Goal: Task Accomplishment & Management: Complete application form

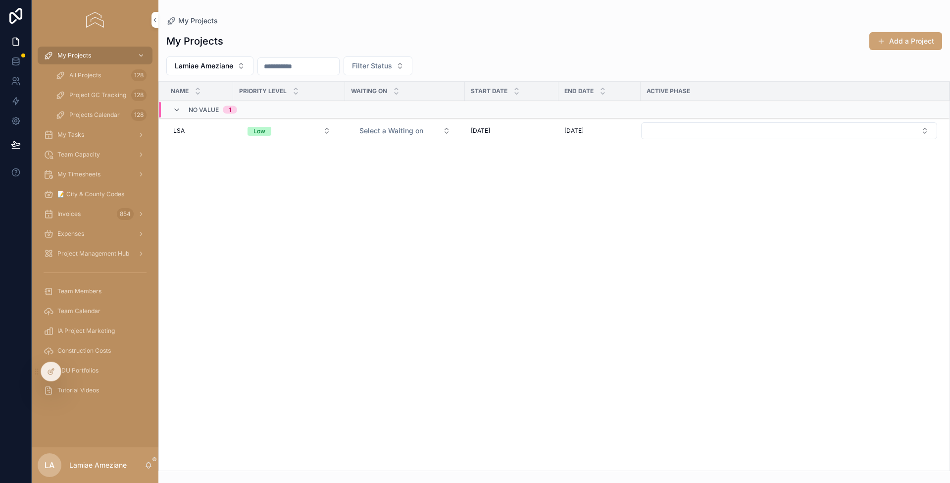
click at [87, 75] on span "All Projects" at bounding box center [85, 75] width 32 height 8
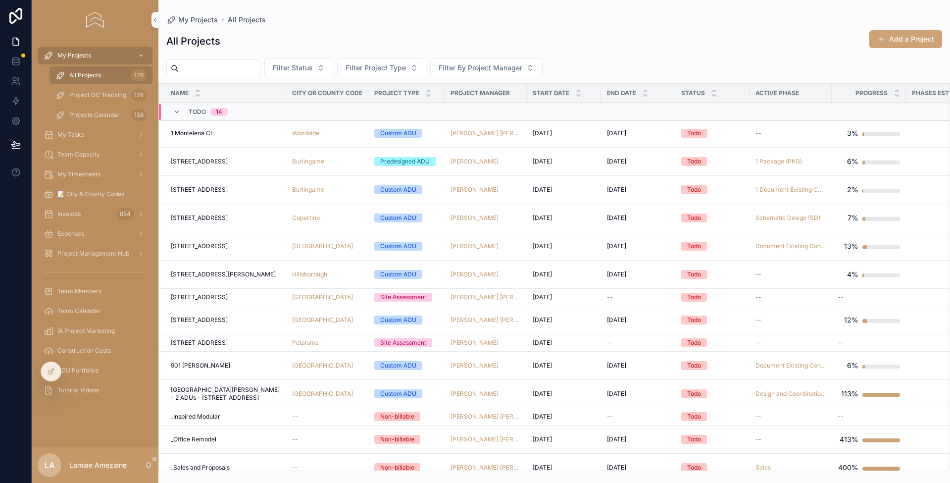
click at [228, 65] on input "scrollable content" at bounding box center [219, 68] width 81 height 14
click at [91, 173] on span "My Timesheets" at bounding box center [78, 174] width 43 height 8
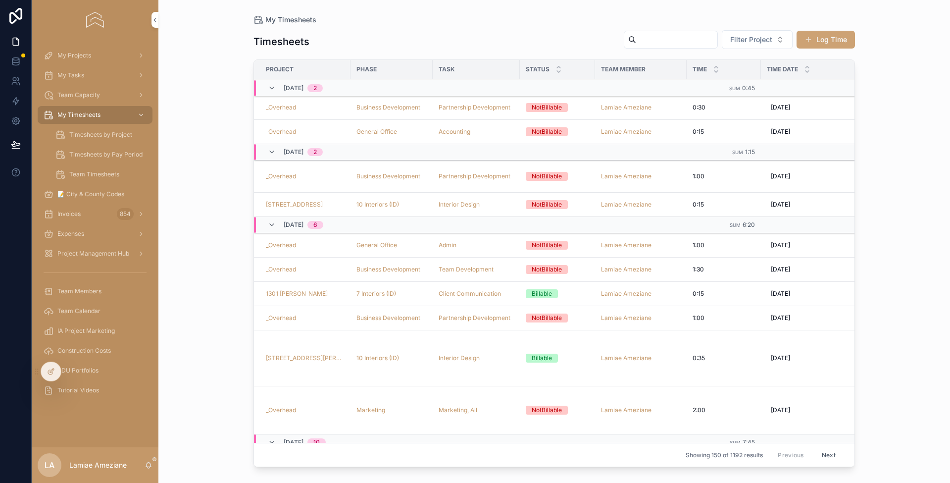
click at [829, 49] on div "Filter Project Log Time" at bounding box center [735, 40] width 239 height 20
click at [825, 42] on button "Log Time" at bounding box center [826, 40] width 58 height 18
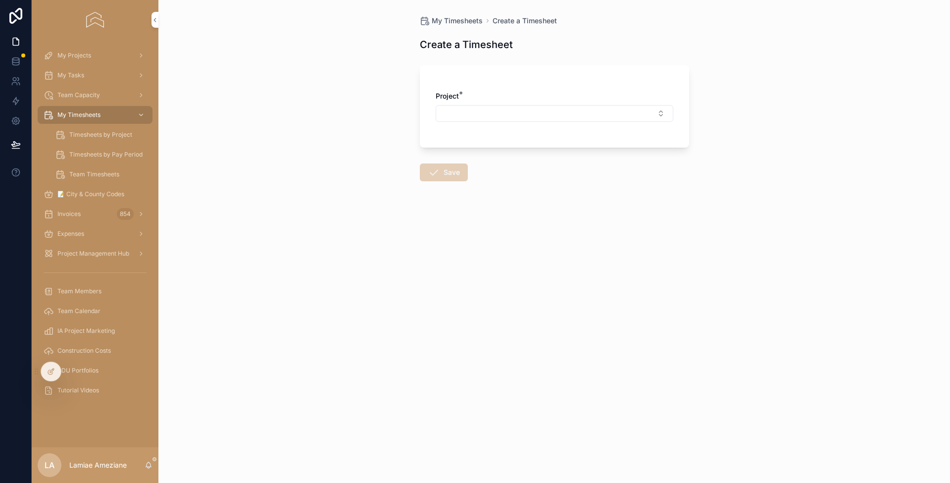
click at [537, 108] on button "Select Button" at bounding box center [555, 113] width 238 height 17
type input "*****"
click at [538, 152] on div "_Overhead" at bounding box center [554, 153] width 138 height 16
click at [508, 157] on button "Select Button" at bounding box center [555, 156] width 238 height 17
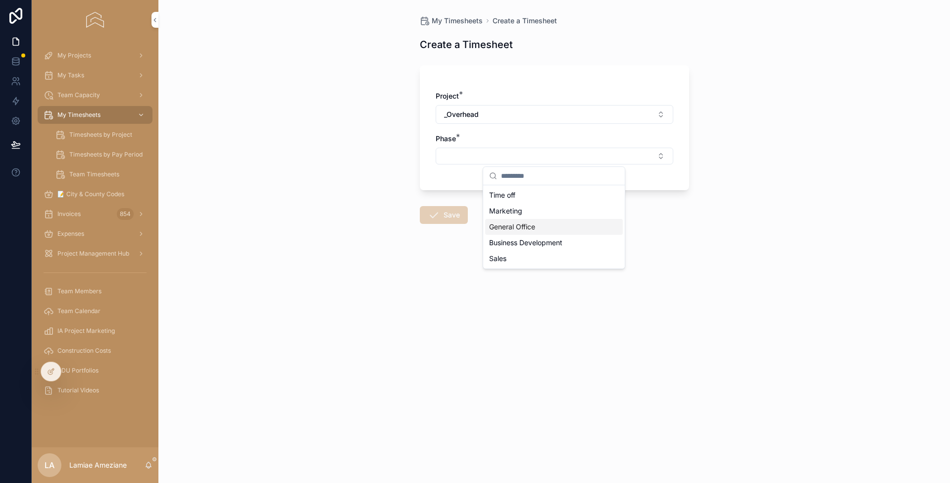
click at [544, 222] on div "General Office" at bounding box center [554, 227] width 138 height 16
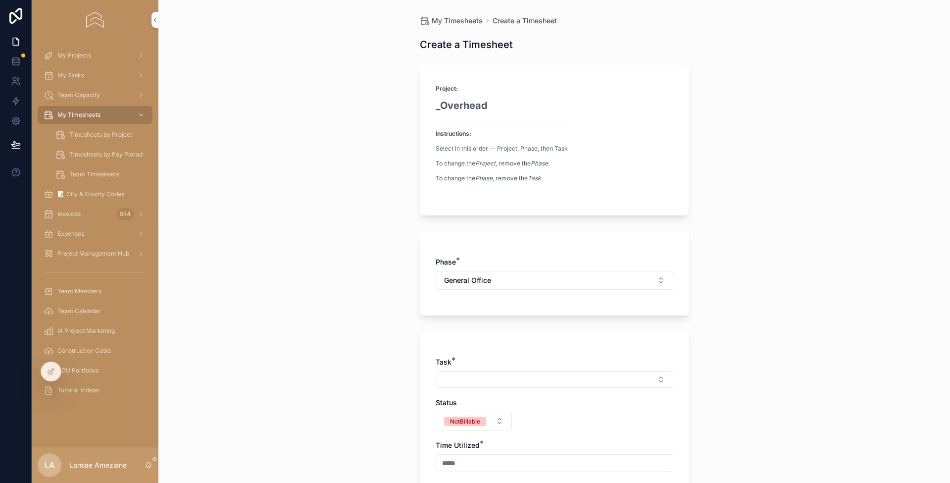
scroll to position [158, 0]
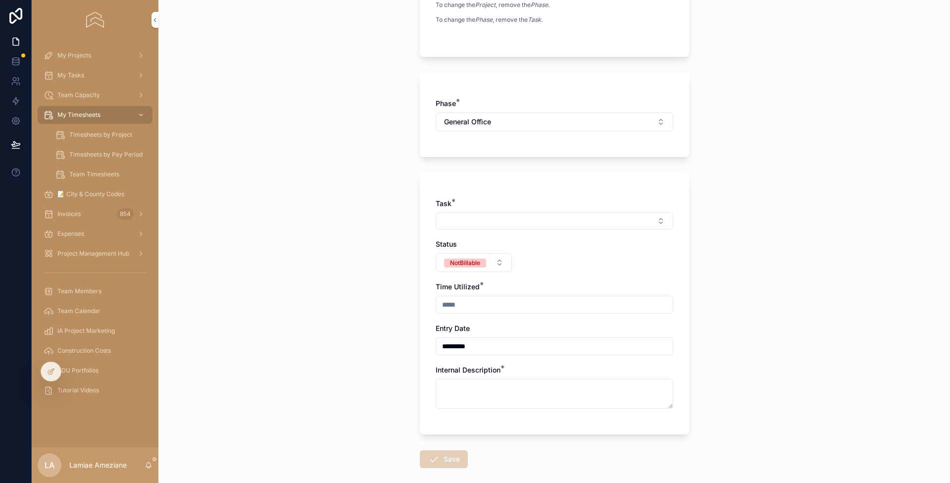
click at [512, 221] on button "Select Button" at bounding box center [555, 220] width 238 height 17
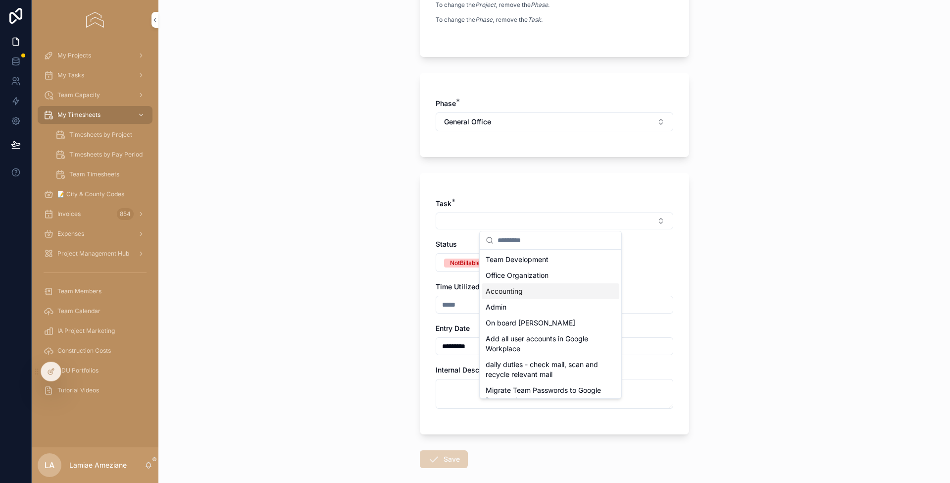
click at [553, 293] on div "Accounting" at bounding box center [551, 291] width 138 height 16
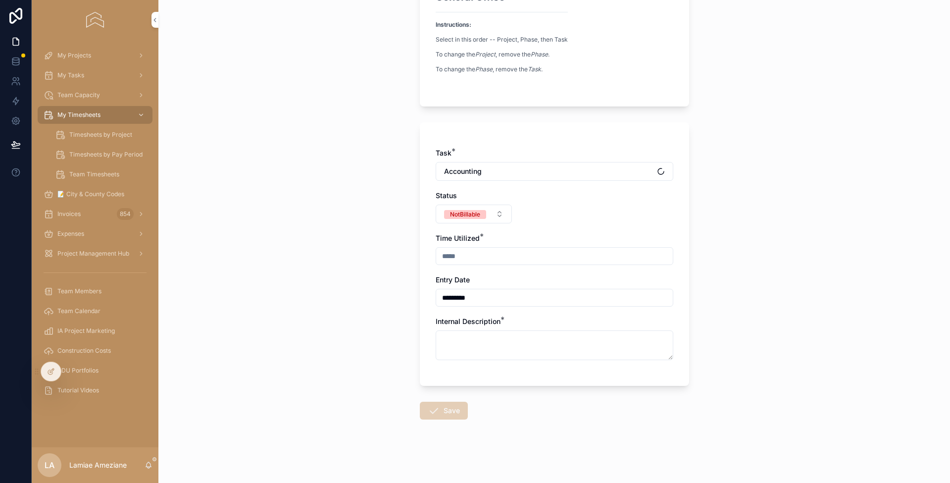
scroll to position [153, 0]
click at [474, 258] on input "scrollable content" at bounding box center [554, 257] width 237 height 14
type input "****"
click at [489, 344] on textarea "scrollable content" at bounding box center [555, 346] width 238 height 30
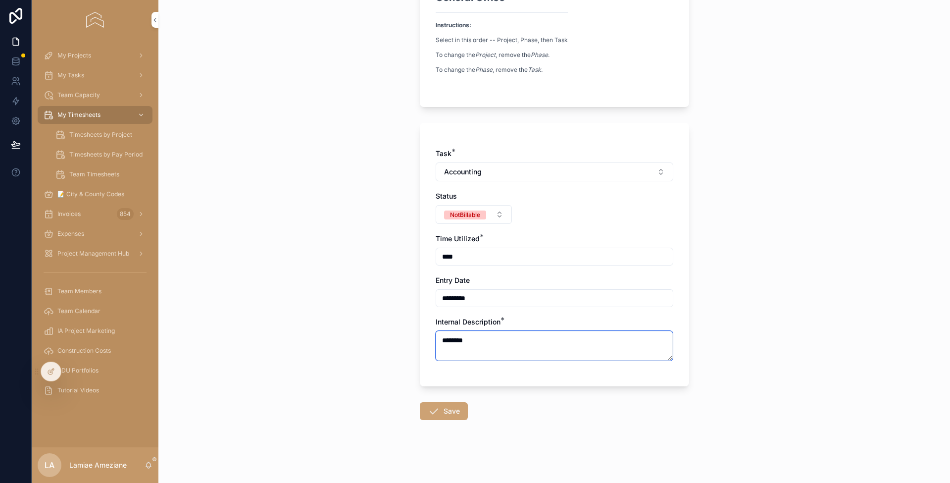
type textarea "********"
click at [420, 411] on button "Save" at bounding box center [444, 411] width 48 height 18
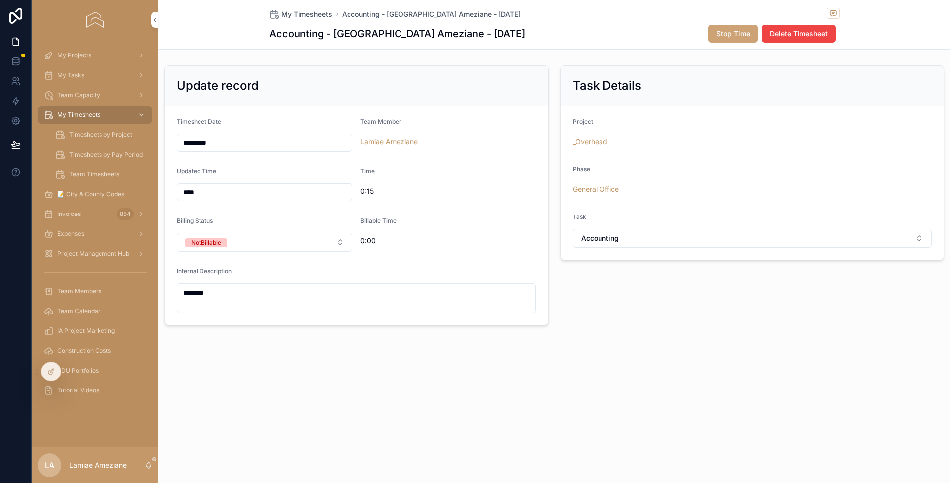
click at [305, 14] on span "My Timesheets" at bounding box center [306, 14] width 51 height 10
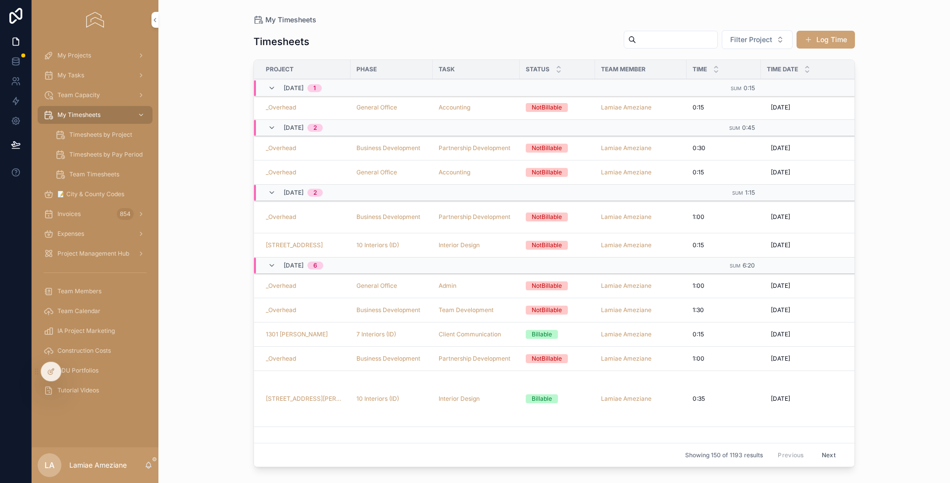
click at [80, 53] on span "My Projects" at bounding box center [74, 56] width 34 height 8
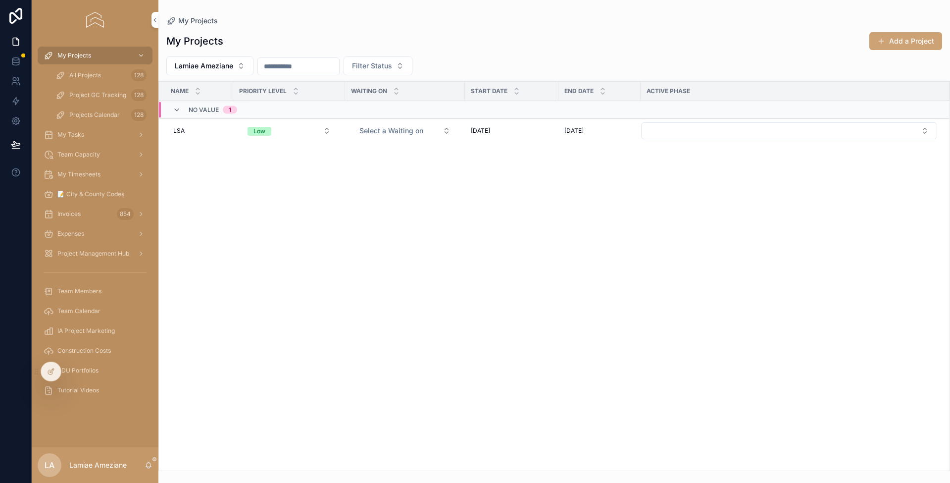
click at [103, 73] on div "All Projects 128" at bounding box center [100, 75] width 91 height 16
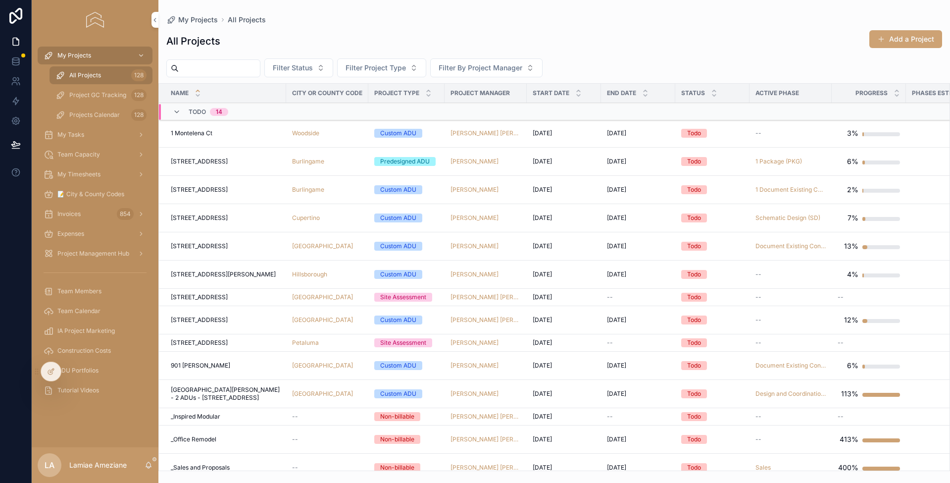
click at [253, 68] on input "scrollable content" at bounding box center [219, 68] width 81 height 14
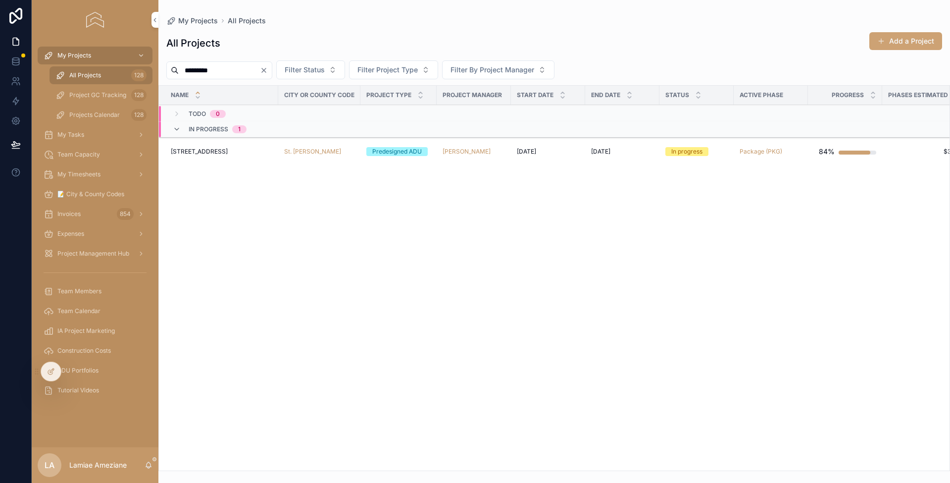
type input "*********"
click at [222, 152] on span "[STREET_ADDRESS]" at bounding box center [199, 152] width 57 height 8
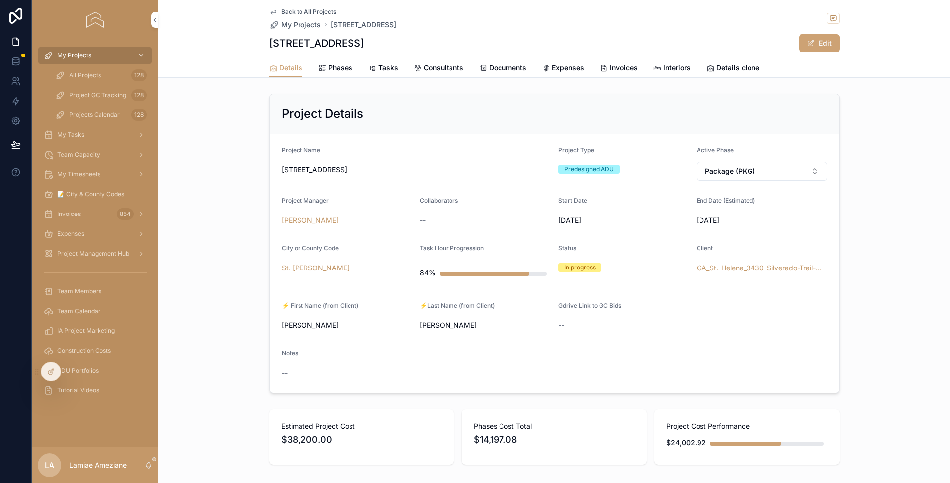
click at [332, 67] on span "Phases" at bounding box center [340, 68] width 24 height 10
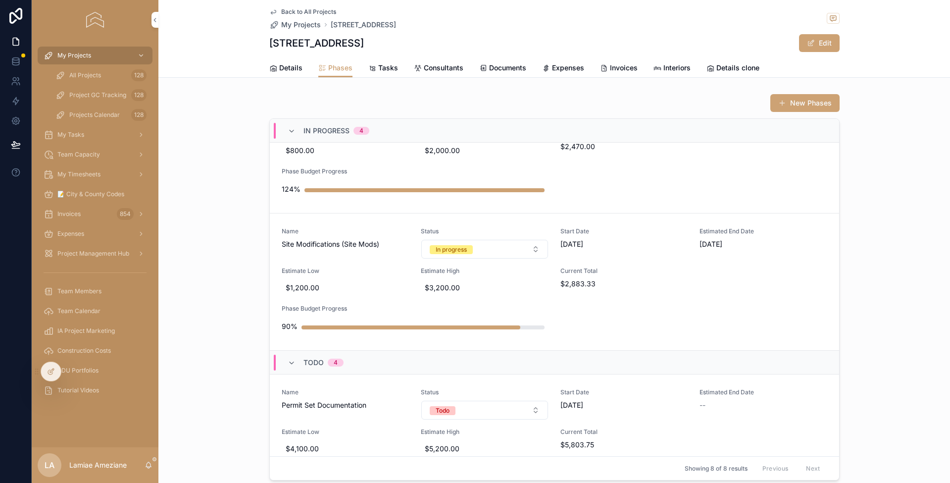
scroll to position [27, 0]
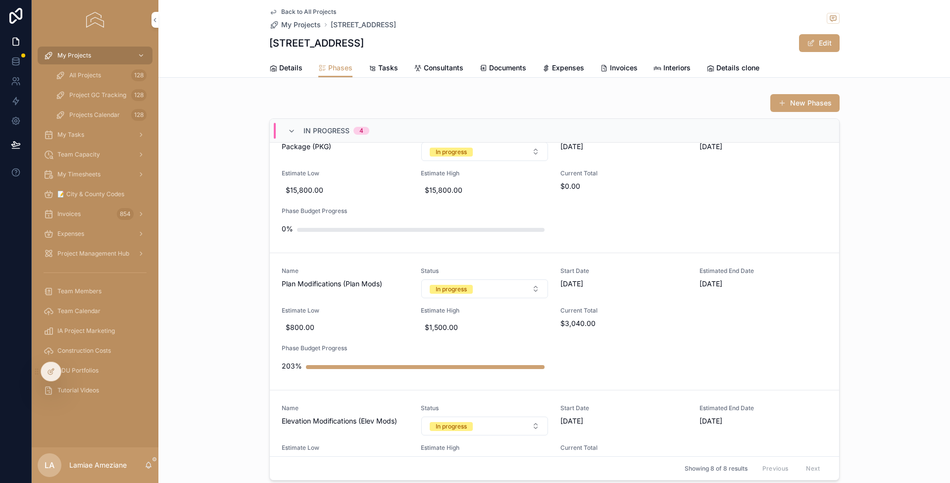
click at [88, 173] on span "My Timesheets" at bounding box center [78, 174] width 43 height 8
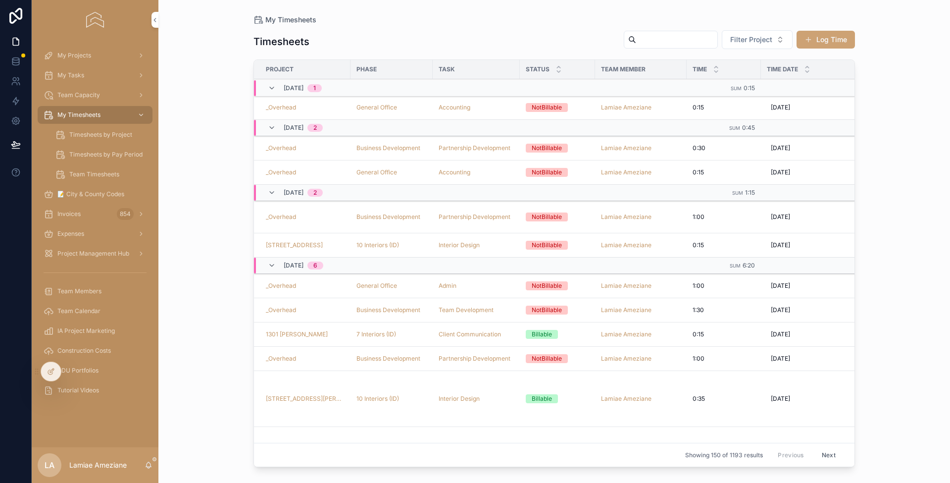
click at [842, 40] on button "Log Time" at bounding box center [826, 40] width 58 height 18
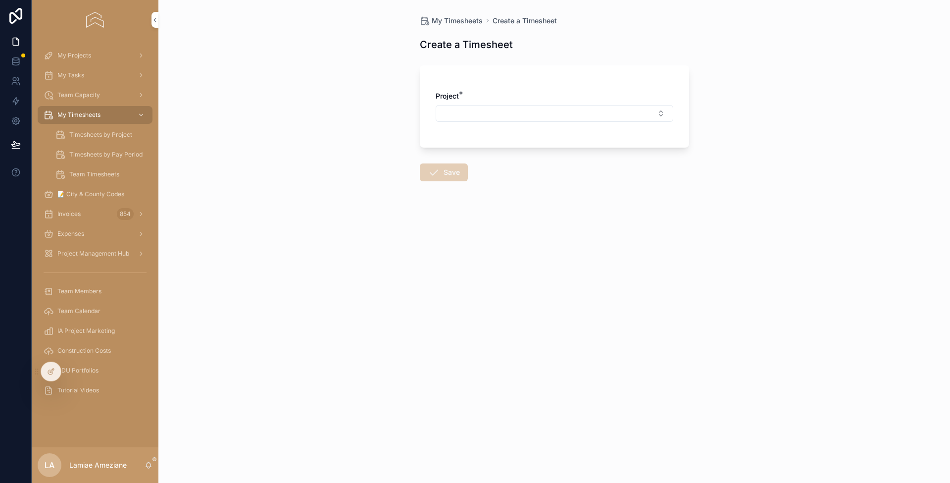
click at [470, 109] on button "Select Button" at bounding box center [555, 113] width 238 height 17
type input "*********"
click at [540, 150] on span "[STREET_ADDRESS]" at bounding box center [521, 153] width 65 height 10
click at [494, 154] on button "Select Button" at bounding box center [555, 156] width 238 height 17
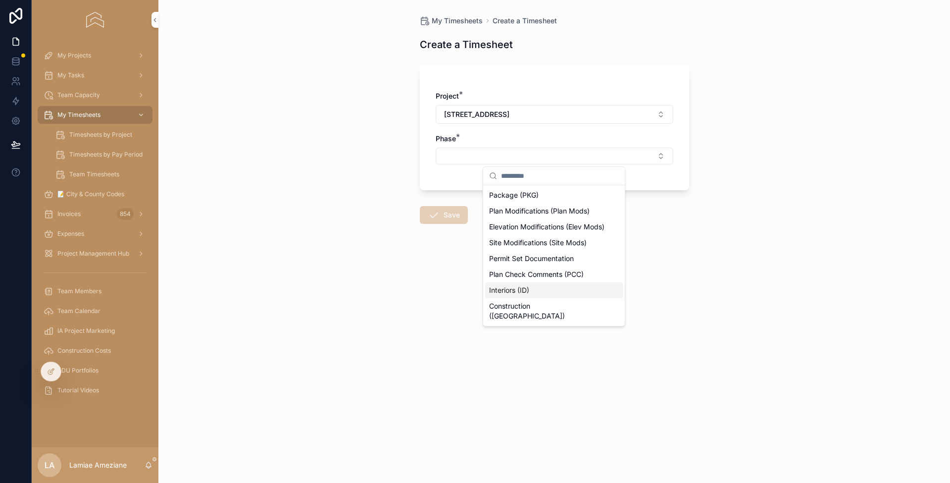
click at [531, 288] on div "Interiors (ID)" at bounding box center [554, 290] width 138 height 16
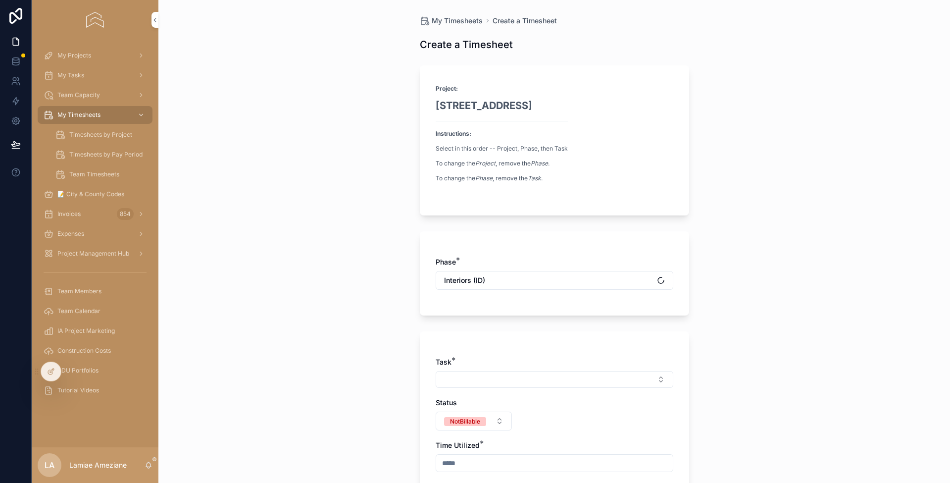
scroll to position [84, 0]
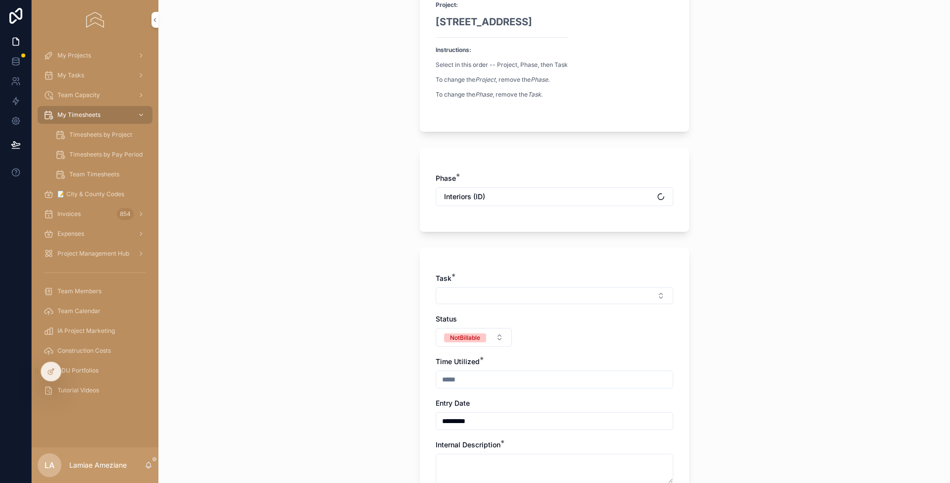
click at [465, 300] on button "Select Button" at bounding box center [555, 295] width 238 height 17
click at [524, 332] on span "Interior Design" at bounding box center [509, 334] width 47 height 10
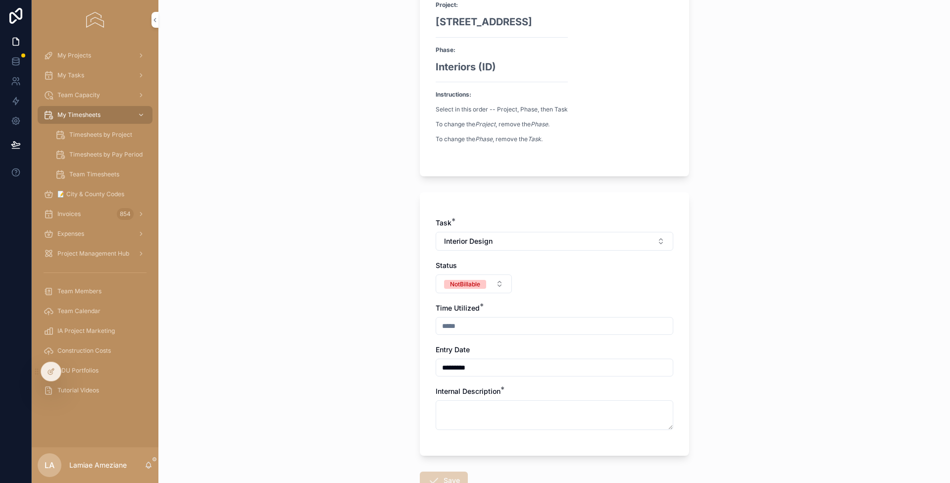
drag, startPoint x: 477, startPoint y: 284, endPoint x: 480, endPoint y: 292, distance: 7.8
click at [477, 284] on span "NotBillable" at bounding box center [465, 284] width 42 height 9
click at [451, 337] on div "Billable" at bounding box center [470, 337] width 138 height 15
click at [483, 325] on input "scrollable content" at bounding box center [554, 326] width 237 height 14
type input "****"
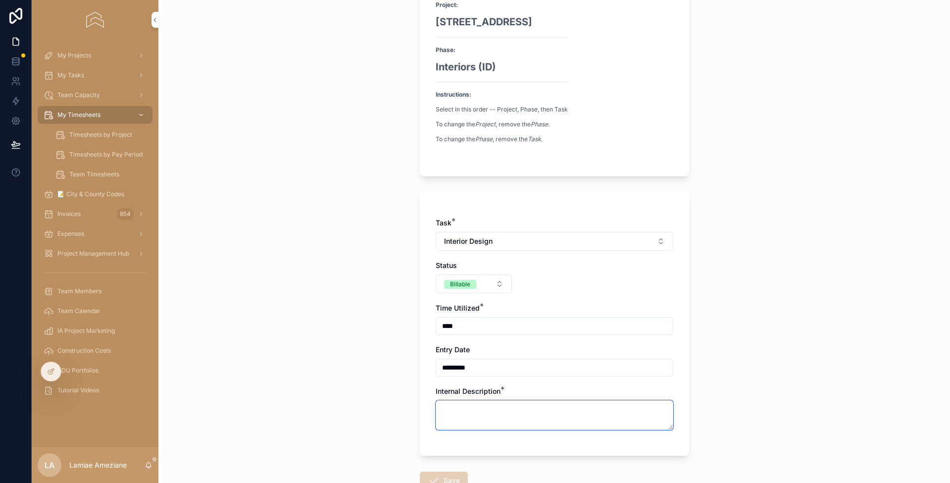
click at [466, 424] on textarea "scrollable content" at bounding box center [555, 415] width 238 height 30
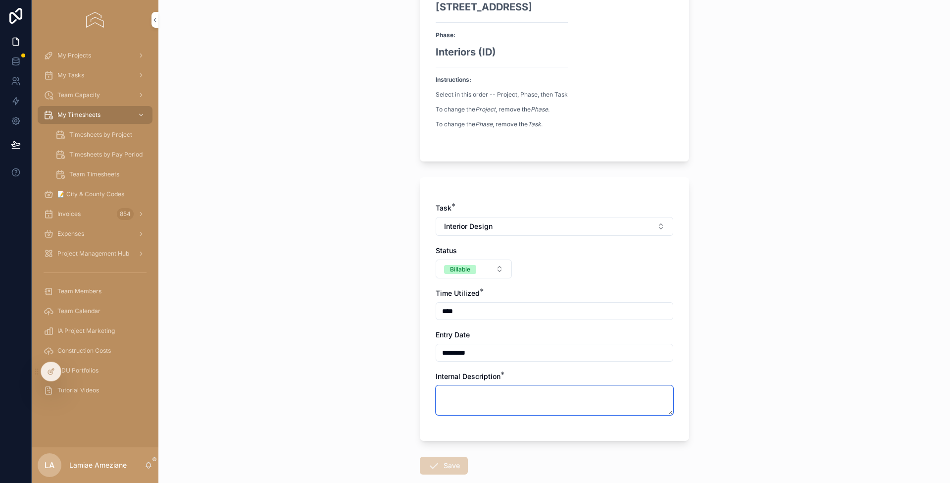
scroll to position [141, 0]
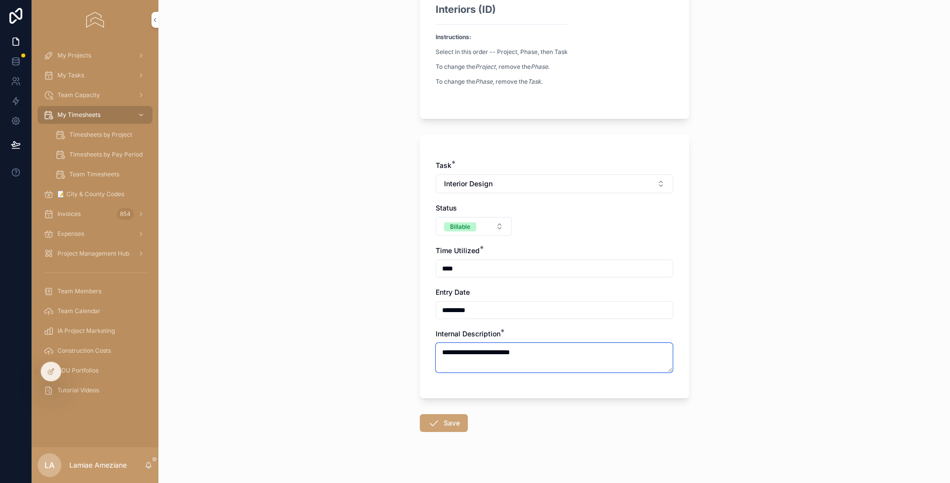
type textarea "**********"
click at [444, 424] on button "Save" at bounding box center [444, 423] width 48 height 18
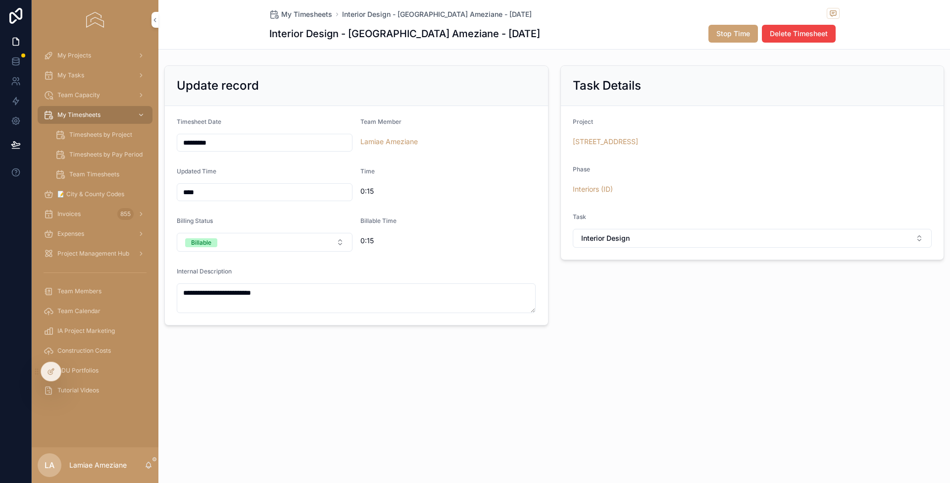
click at [299, 15] on span "My Timesheets" at bounding box center [306, 14] width 51 height 10
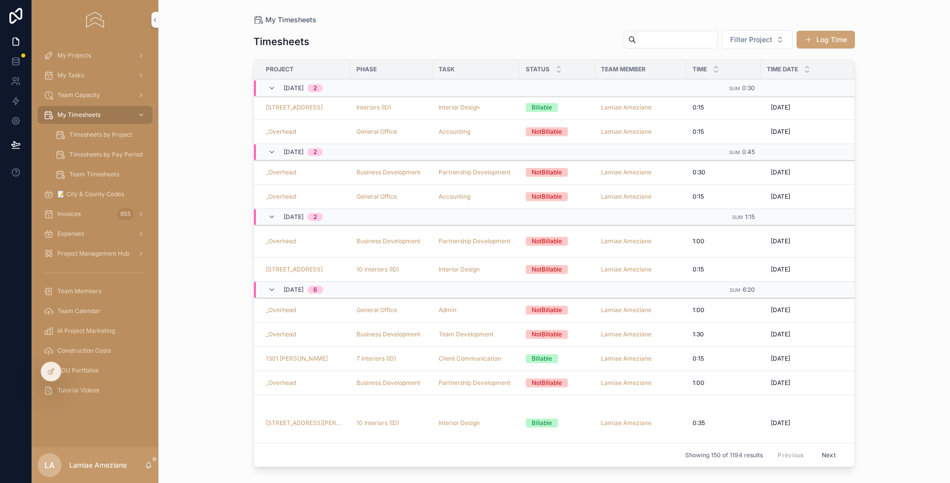
click at [830, 38] on button "Log Time" at bounding box center [826, 40] width 58 height 18
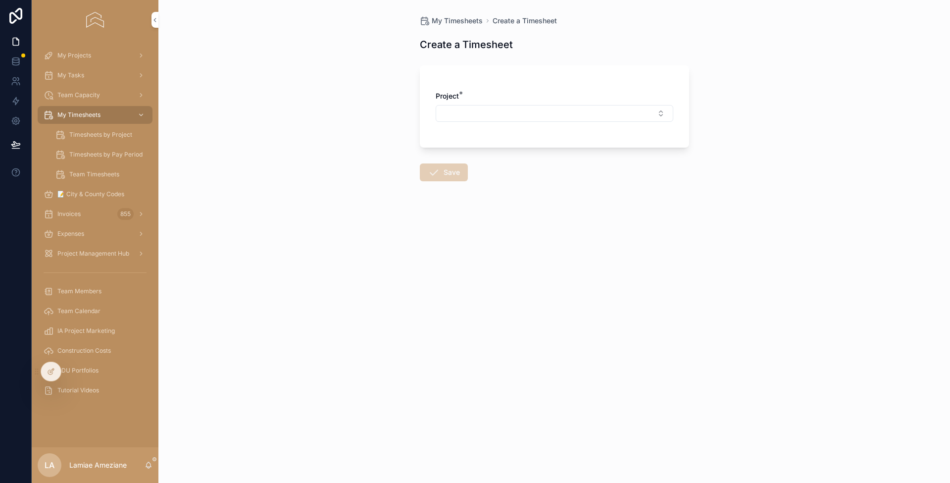
click at [476, 107] on button "Select Button" at bounding box center [555, 113] width 238 height 17
type input "****"
click at [524, 150] on span "_Overhead" at bounding box center [506, 153] width 35 height 10
click at [488, 155] on button "Select Button" at bounding box center [555, 156] width 238 height 17
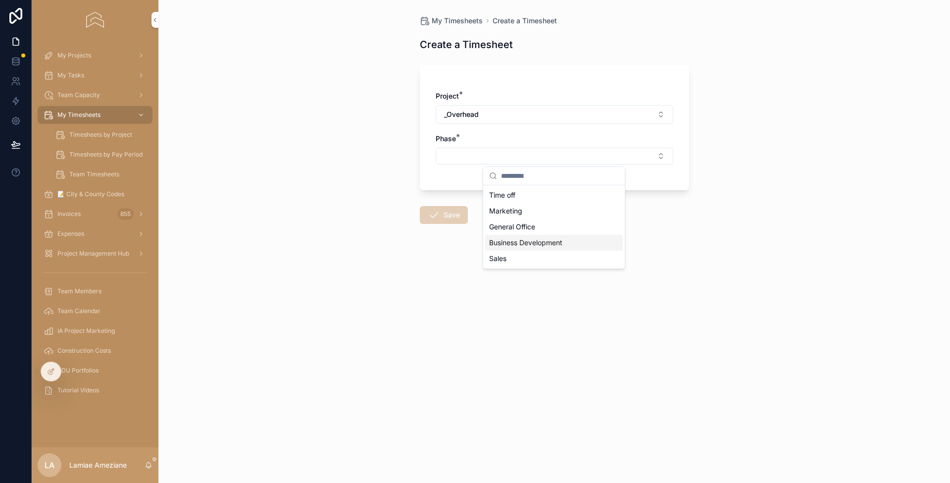
click at [527, 241] on span "Business Development" at bounding box center [525, 243] width 73 height 10
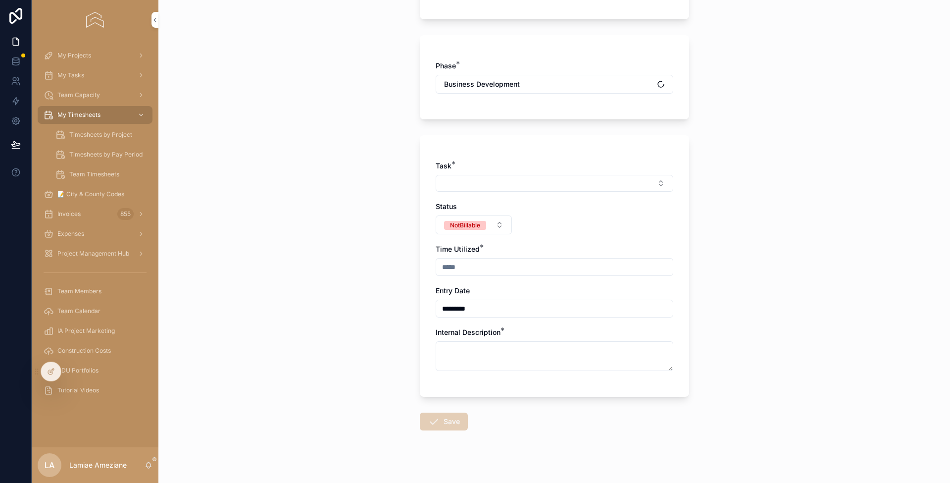
scroll to position [207, 0]
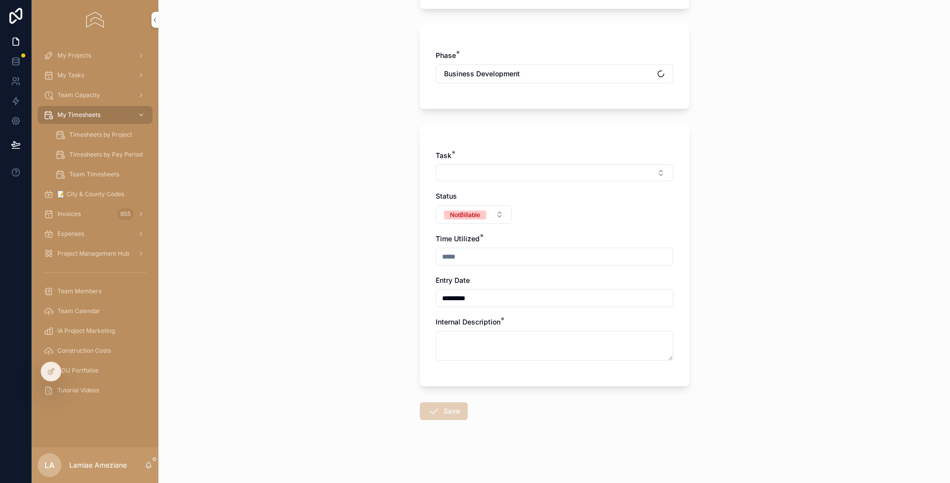
click at [487, 162] on div "Task *" at bounding box center [555, 166] width 238 height 31
click at [487, 172] on button "Select Button" at bounding box center [555, 172] width 238 height 17
click at [528, 212] on span "Partnership Development" at bounding box center [527, 212] width 82 height 10
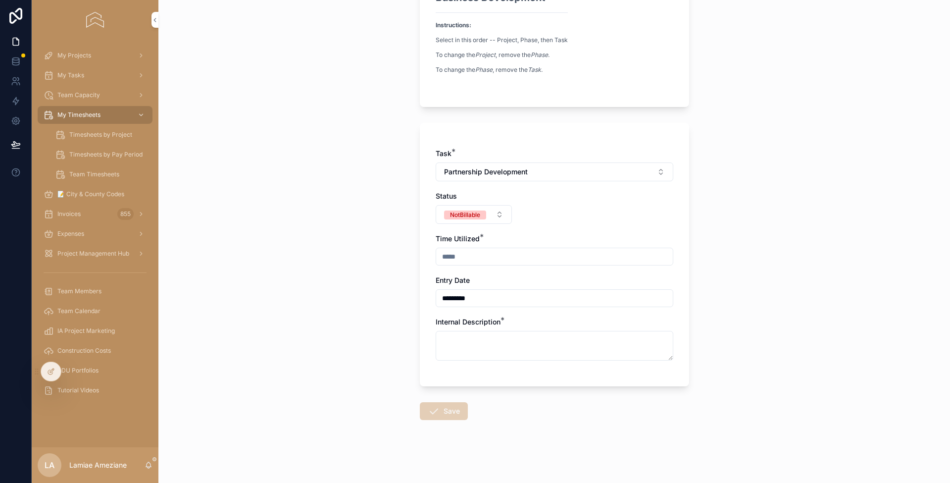
click at [496, 259] on input "scrollable content" at bounding box center [554, 257] width 237 height 14
type input "****"
click at [488, 351] on textarea "scrollable content" at bounding box center [555, 346] width 238 height 30
type textarea "*"
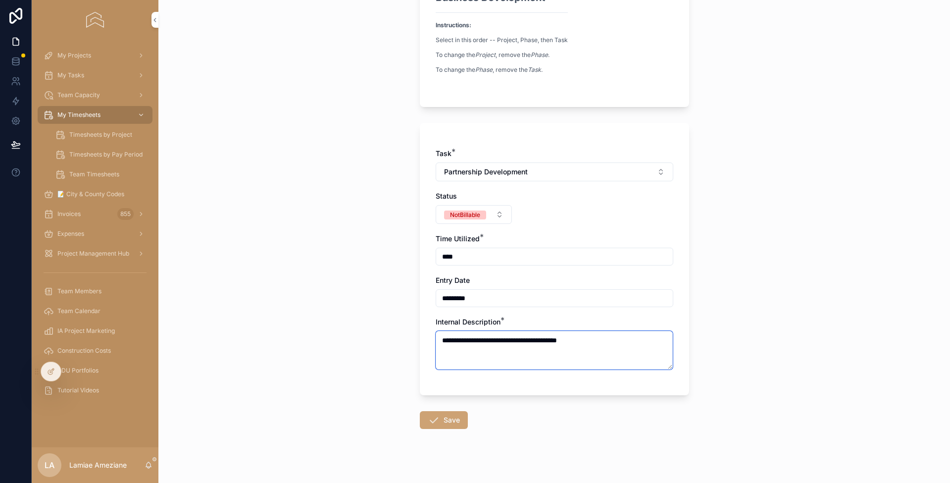
type textarea "**********"
click at [443, 423] on button "Save" at bounding box center [444, 420] width 48 height 18
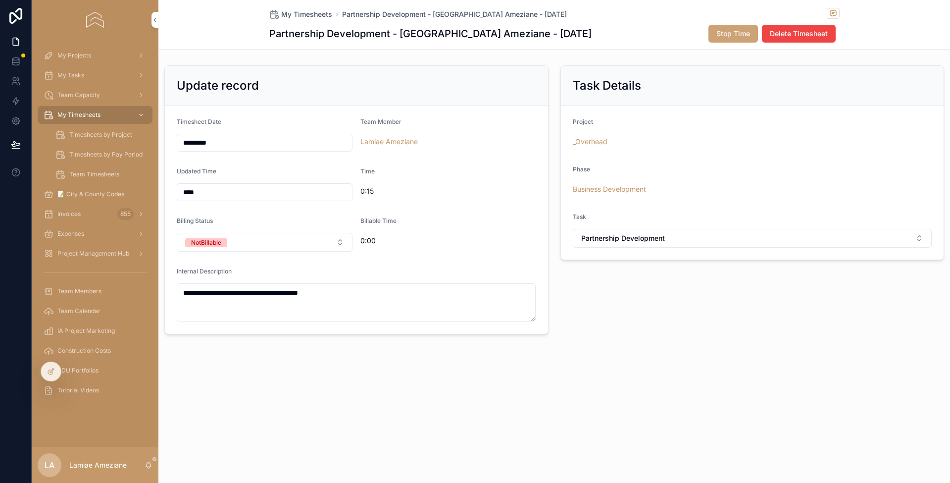
click at [316, 14] on span "My Timesheets" at bounding box center [306, 14] width 51 height 10
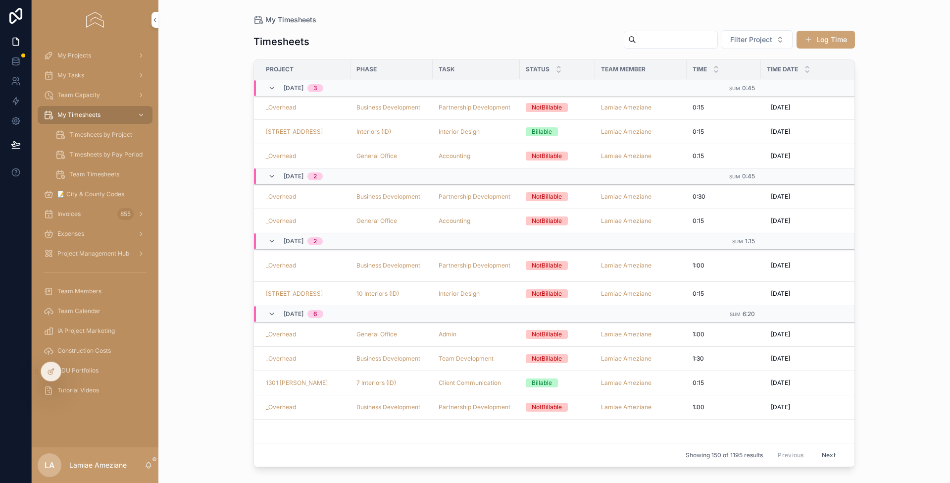
click at [825, 43] on button "Log Time" at bounding box center [826, 40] width 58 height 18
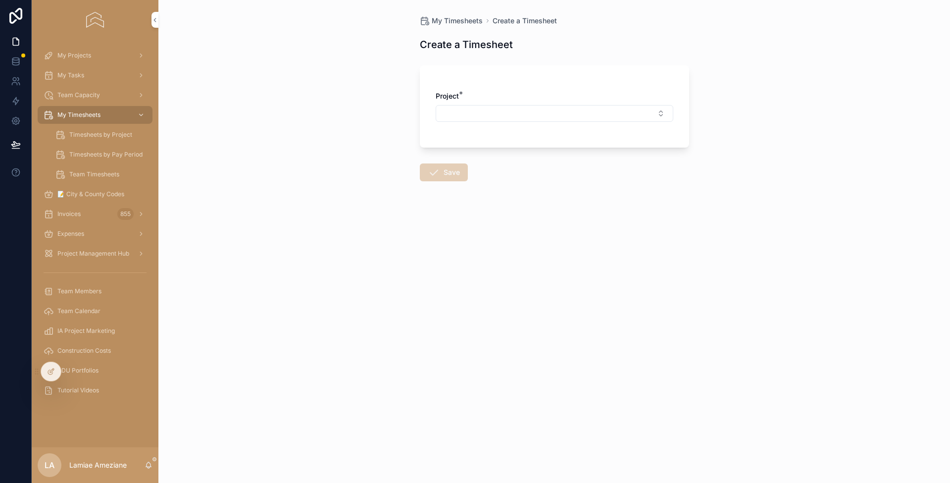
click at [611, 105] on button "Select Button" at bounding box center [555, 113] width 238 height 17
type input "***"
click at [532, 154] on span "673 60th - Custom ADU" at bounding box center [528, 153] width 79 height 10
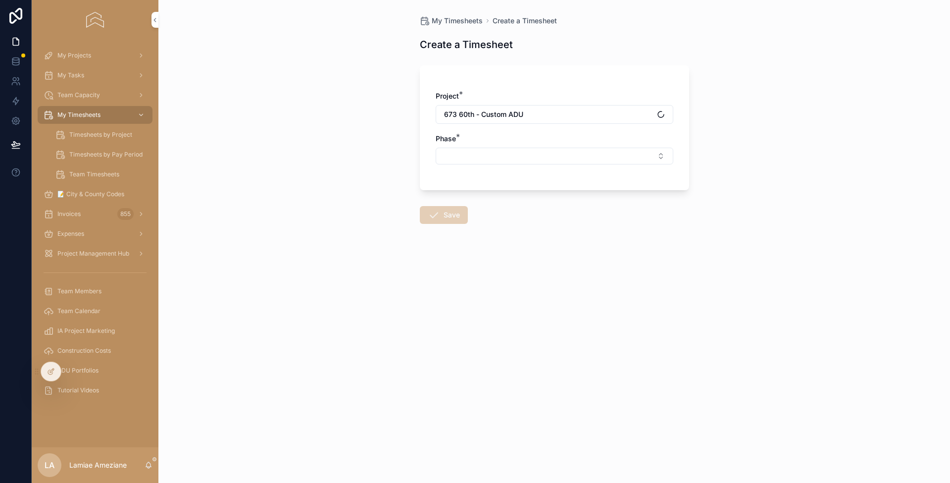
click at [523, 155] on button "Select Button" at bounding box center [555, 156] width 238 height 17
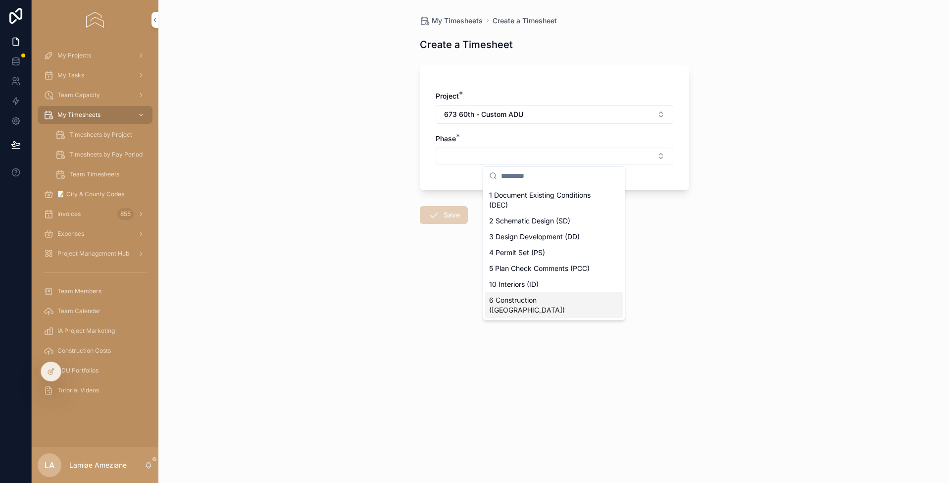
click at [565, 298] on div "6 Construction ([GEOGRAPHIC_DATA])" at bounding box center [554, 305] width 138 height 26
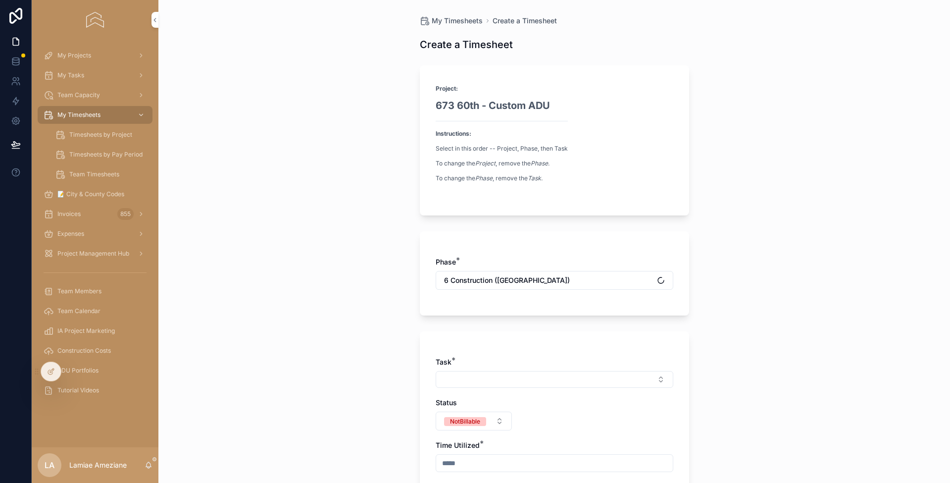
scroll to position [76, 0]
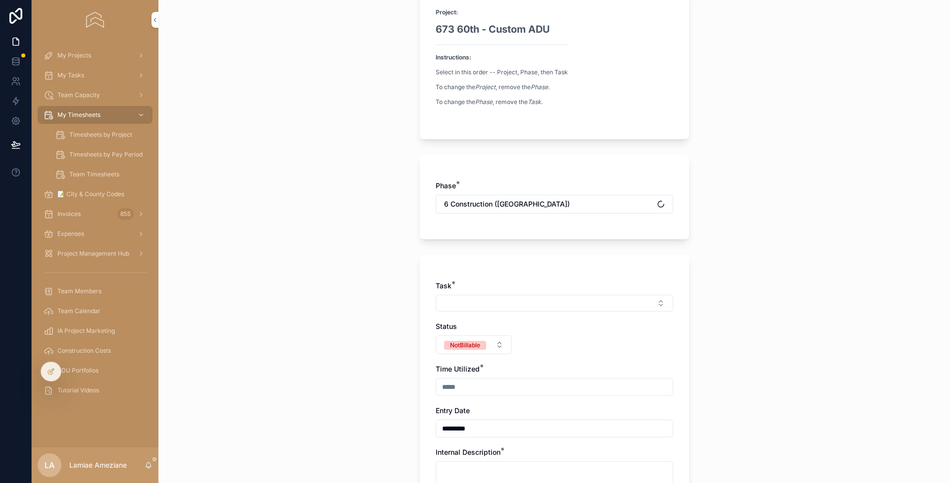
click at [512, 309] on button "Select Button" at bounding box center [555, 303] width 238 height 17
click at [545, 342] on span "Construction Administration" at bounding box center [531, 342] width 90 height 10
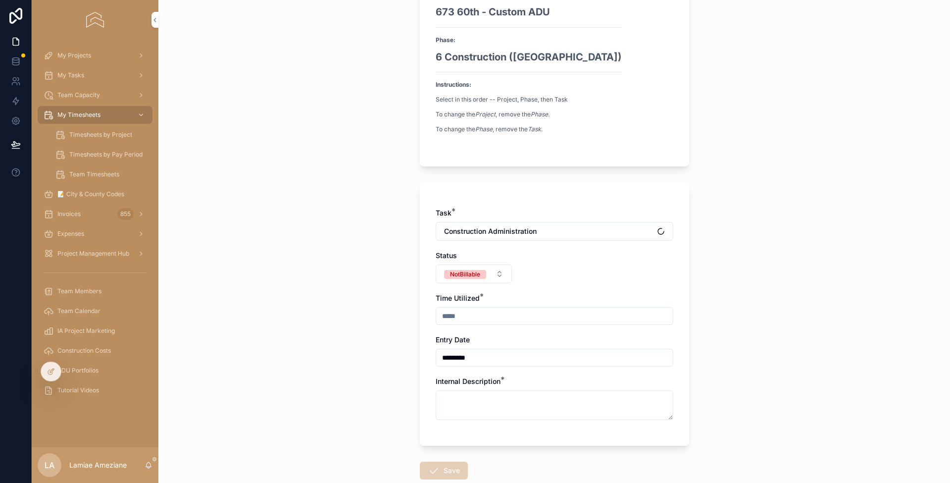
scroll to position [139, 0]
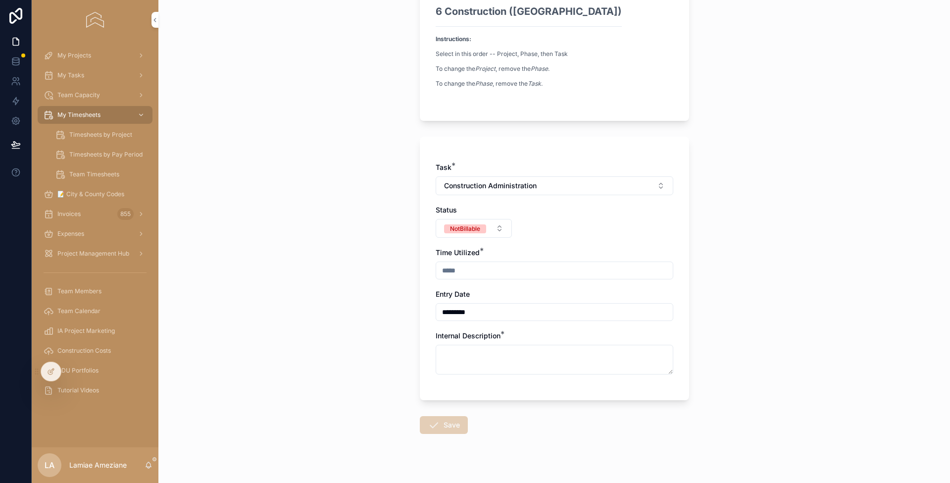
click at [465, 263] on div "scrollable content" at bounding box center [555, 271] width 238 height 18
click at [472, 268] on input "scrollable content" at bounding box center [554, 270] width 237 height 14
type input "****"
click at [470, 358] on textarea "scrollable content" at bounding box center [555, 360] width 238 height 30
type textarea "*"
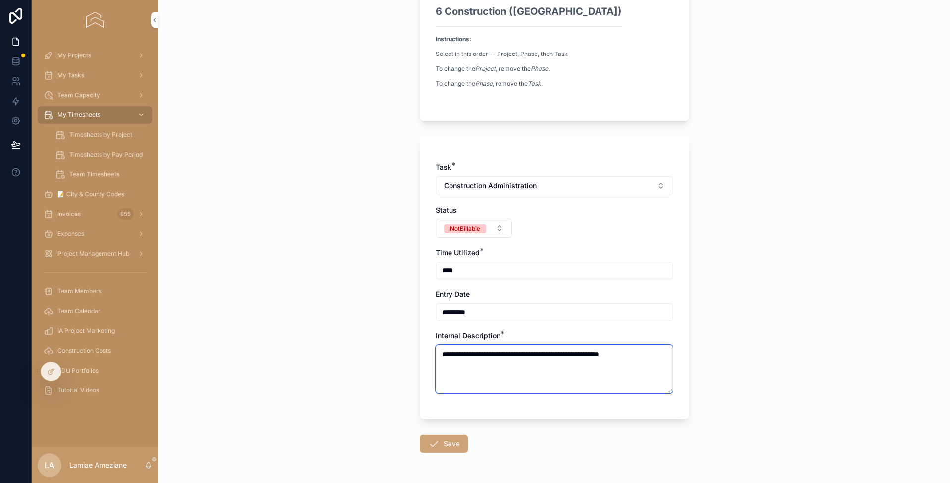
type textarea "**********"
click at [439, 440] on button "Save" at bounding box center [444, 444] width 48 height 18
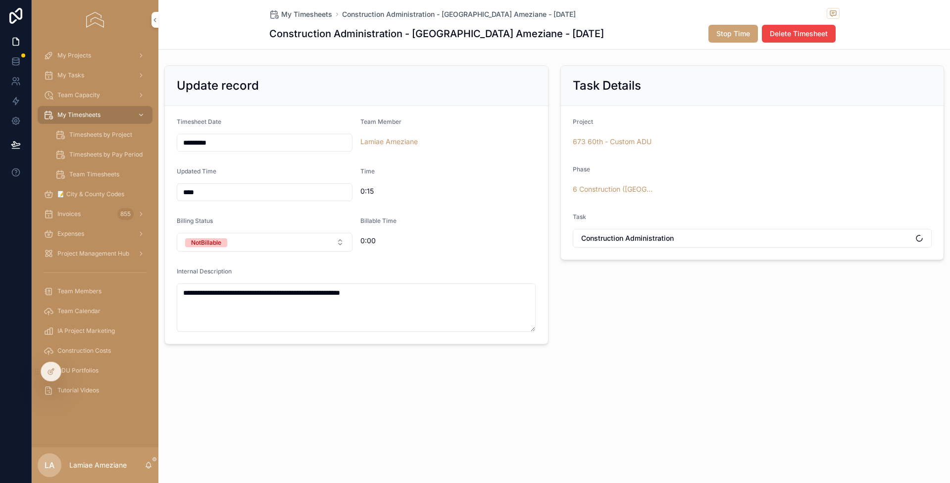
click at [311, 15] on span "My Timesheets" at bounding box center [306, 14] width 51 height 10
